Goal: Information Seeking & Learning: Learn about a topic

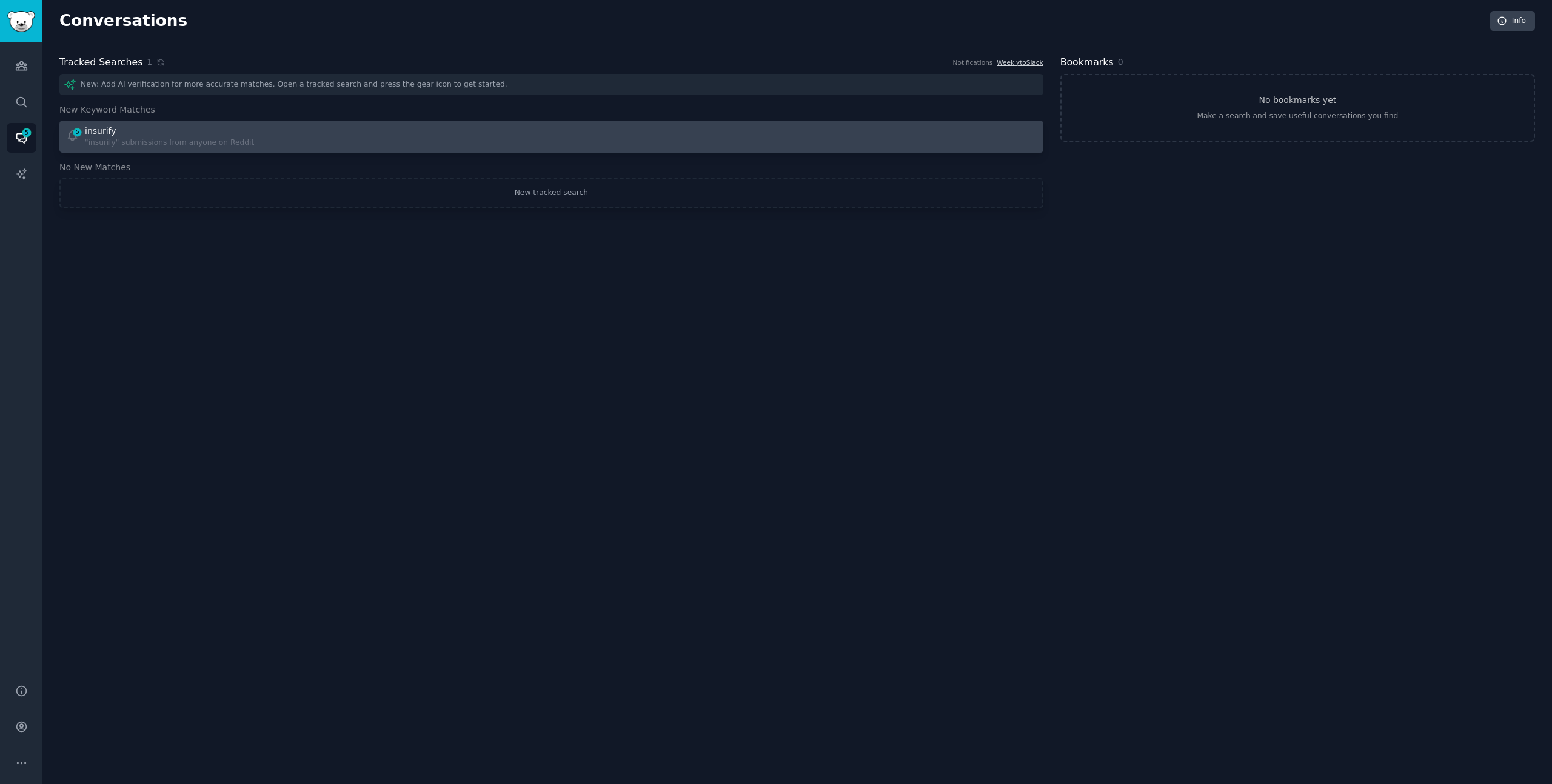
click at [89, 138] on div ""insurify" submissions from anyone on Reddit" at bounding box center [169, 142] width 169 height 11
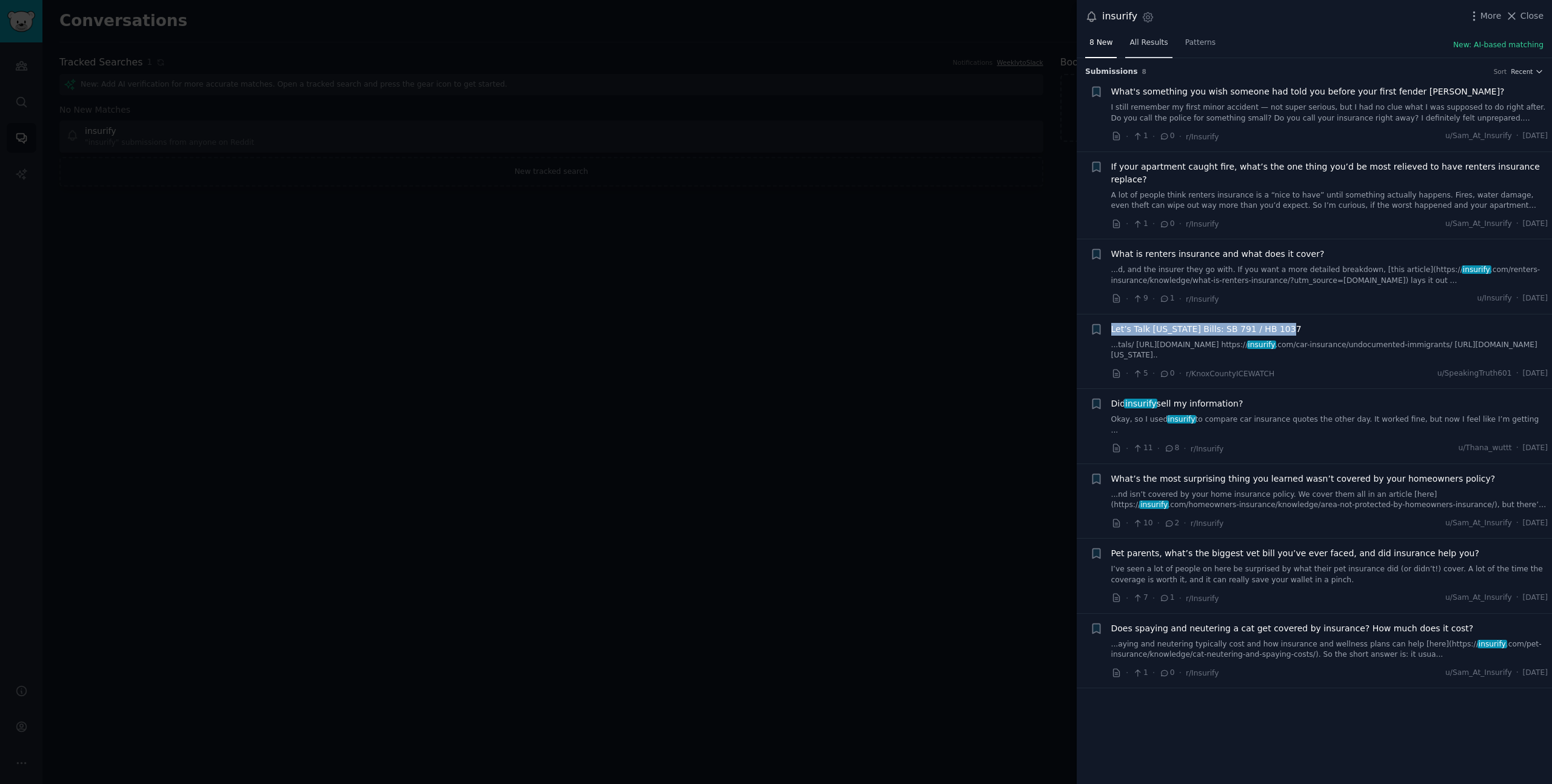
click at [1157, 39] on span "All Results" at bounding box center [1148, 43] width 38 height 11
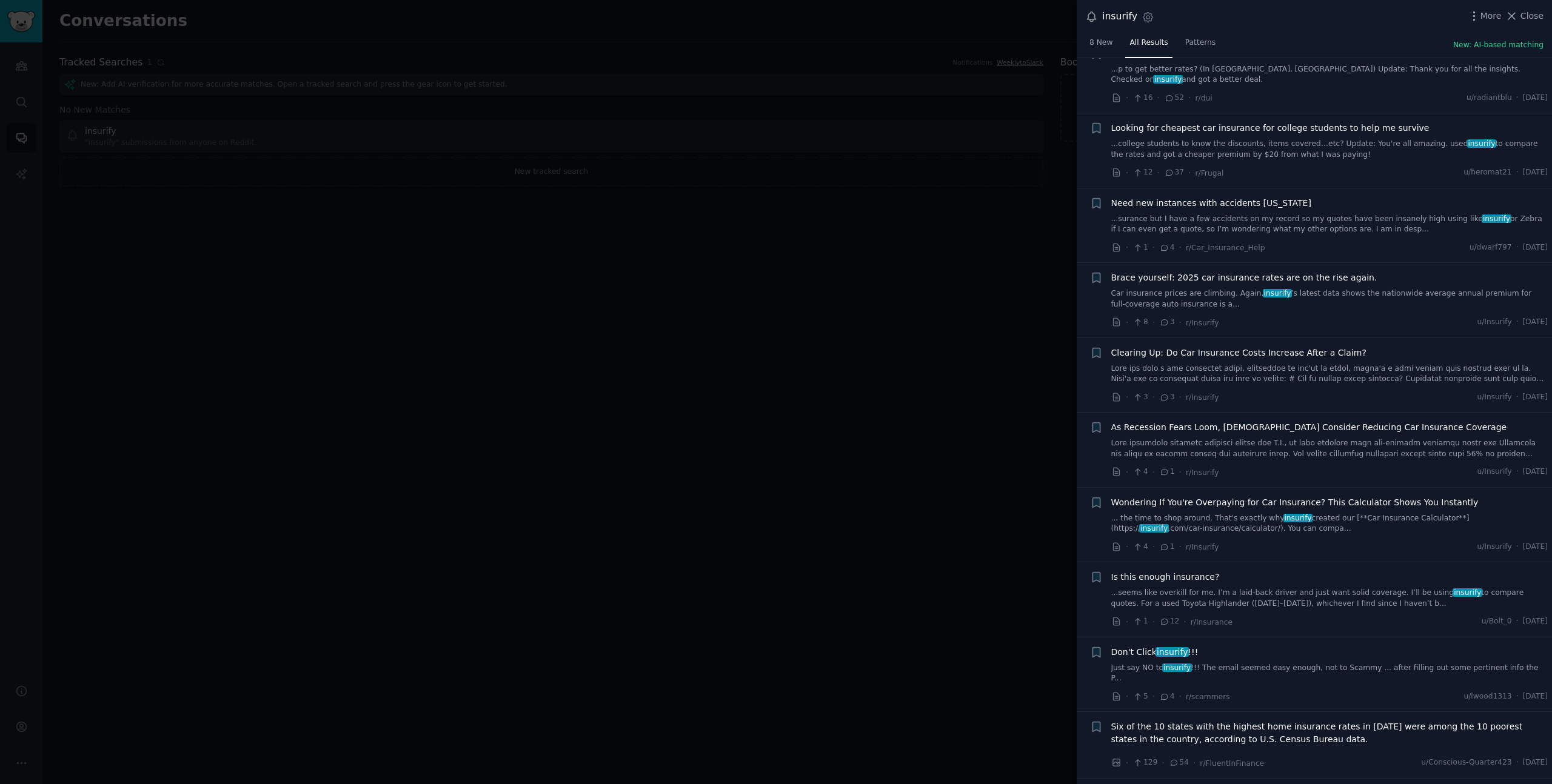
scroll to position [1729, 0]
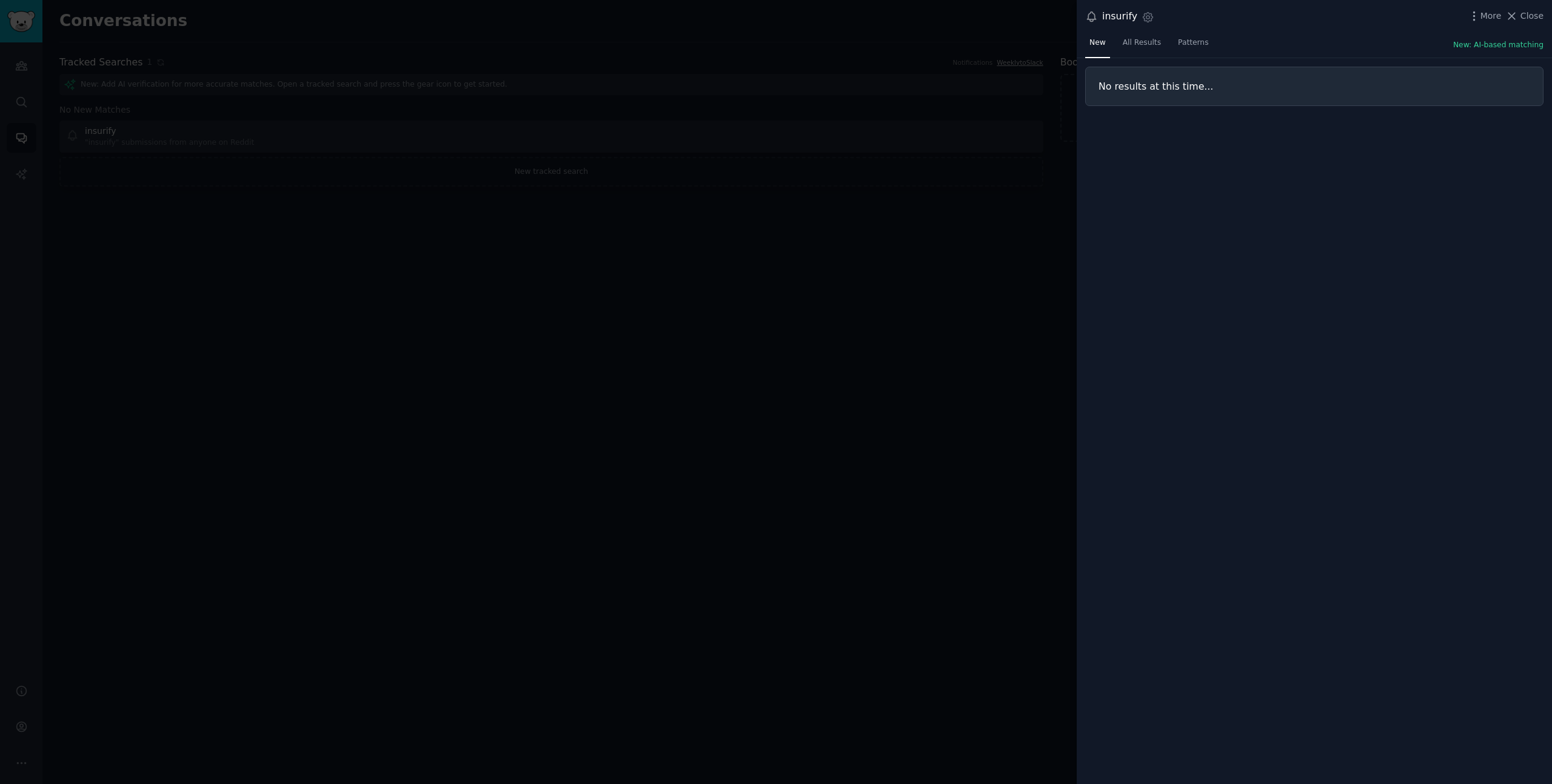
click at [1006, 358] on div at bounding box center [776, 392] width 1552 height 784
